Goal: Check status: Check status

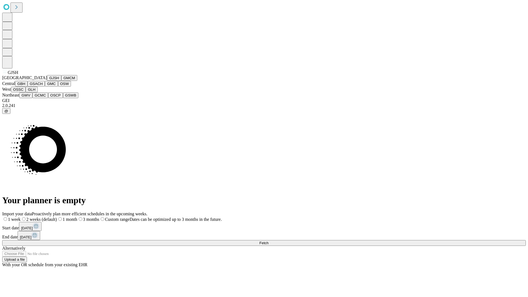
click at [47, 81] on button "GJSH" at bounding box center [54, 78] width 14 height 6
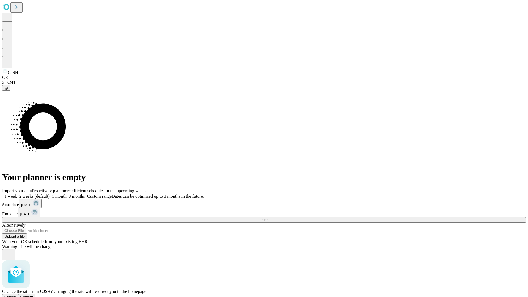
click at [33, 295] on span "Confirm" at bounding box center [26, 297] width 13 height 4
click at [17, 194] on label "1 week" at bounding box center [9, 196] width 15 height 5
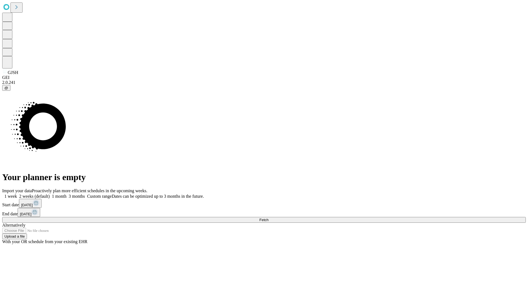
click at [268, 218] on span "Fetch" at bounding box center [263, 220] width 9 height 4
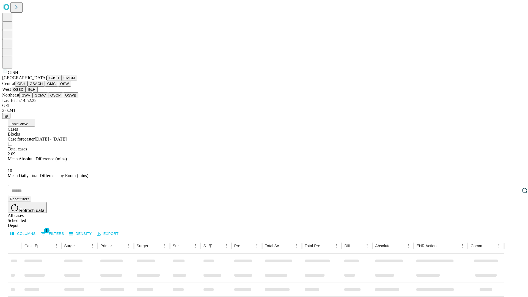
click at [61, 81] on button "GMCM" at bounding box center [69, 78] width 16 height 6
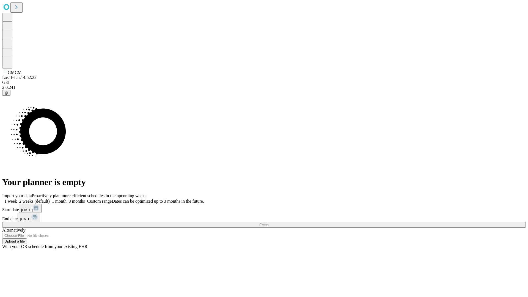
click at [17, 199] on label "1 week" at bounding box center [9, 201] width 15 height 5
click at [268, 223] on span "Fetch" at bounding box center [263, 225] width 9 height 4
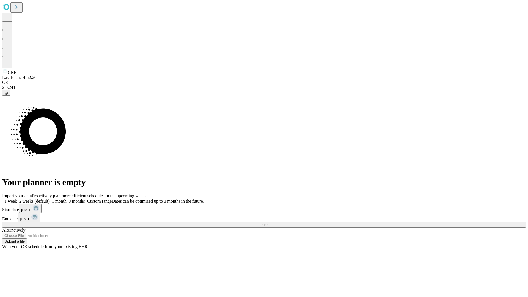
click at [268, 223] on span "Fetch" at bounding box center [263, 225] width 9 height 4
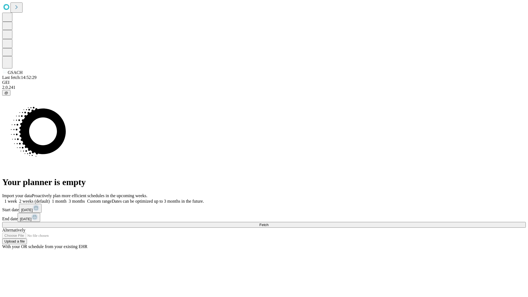
click at [17, 199] on label "1 week" at bounding box center [9, 201] width 15 height 5
click at [268, 223] on span "Fetch" at bounding box center [263, 225] width 9 height 4
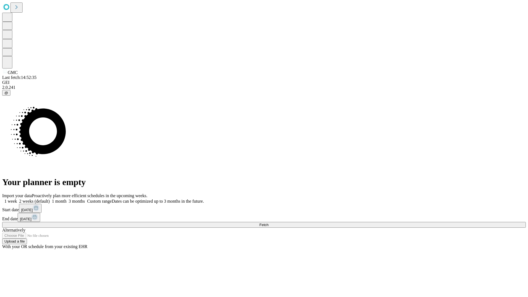
click at [268, 223] on span "Fetch" at bounding box center [263, 225] width 9 height 4
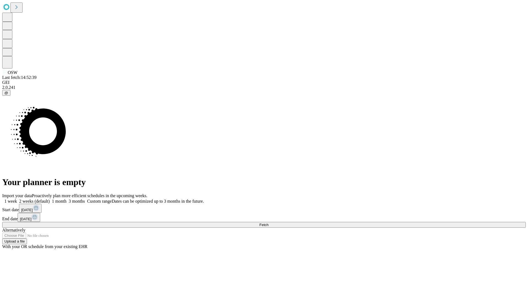
click at [17, 199] on label "1 week" at bounding box center [9, 201] width 15 height 5
click at [268, 223] on span "Fetch" at bounding box center [263, 225] width 9 height 4
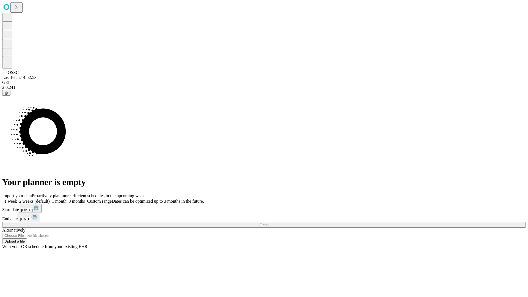
click at [268, 223] on span "Fetch" at bounding box center [263, 225] width 9 height 4
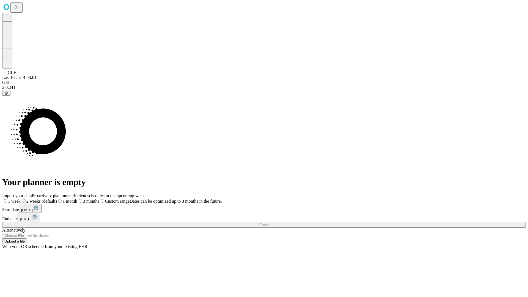
click at [21, 199] on label "1 week" at bounding box center [11, 201] width 18 height 5
click at [268, 223] on span "Fetch" at bounding box center [263, 225] width 9 height 4
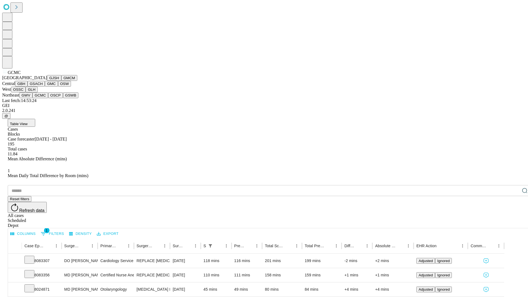
click at [48, 98] on button "OSCP" at bounding box center [55, 95] width 15 height 6
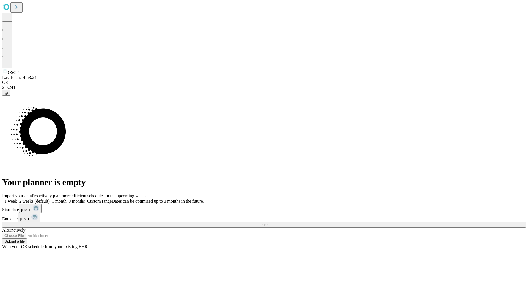
click at [17, 199] on label "1 week" at bounding box center [9, 201] width 15 height 5
click at [268, 223] on span "Fetch" at bounding box center [263, 225] width 9 height 4
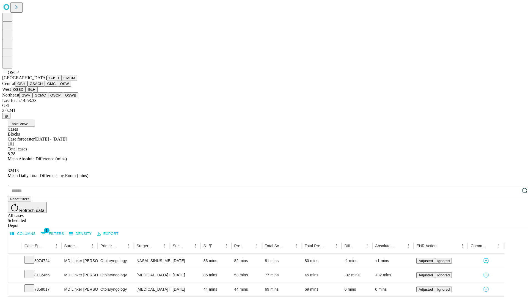
click at [63, 98] on button "GSWB" at bounding box center [71, 95] width 16 height 6
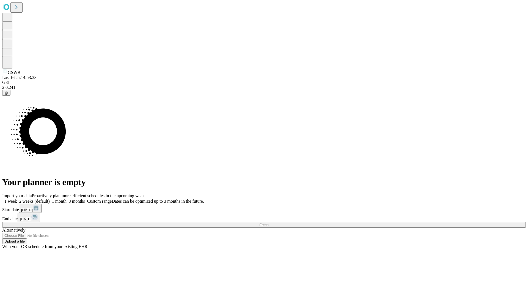
click at [268, 223] on span "Fetch" at bounding box center [263, 225] width 9 height 4
